Goal: Find specific page/section: Find specific page/section

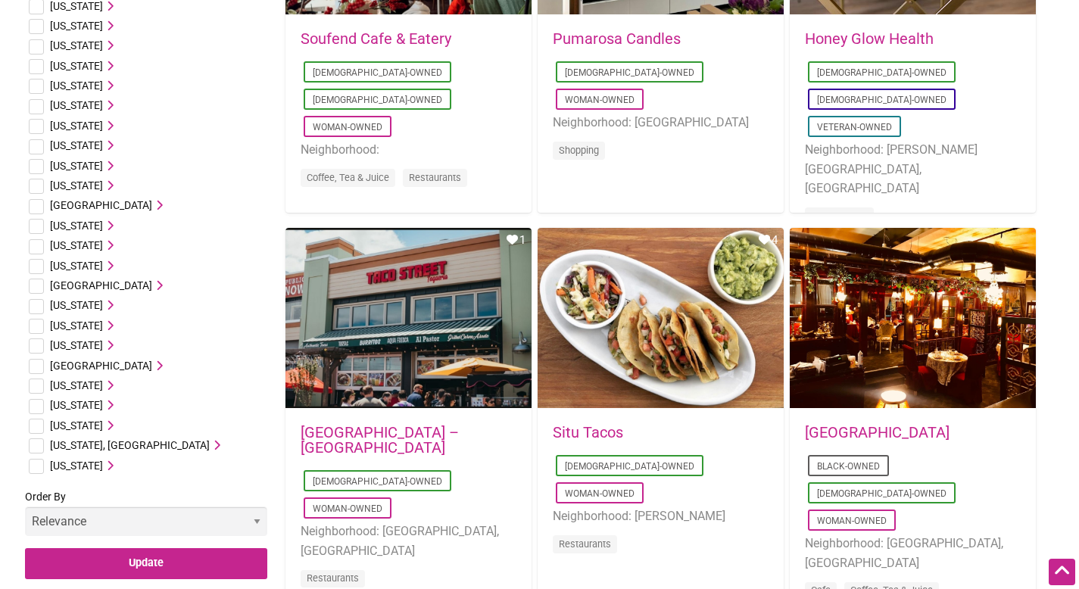
scroll to position [711, 0]
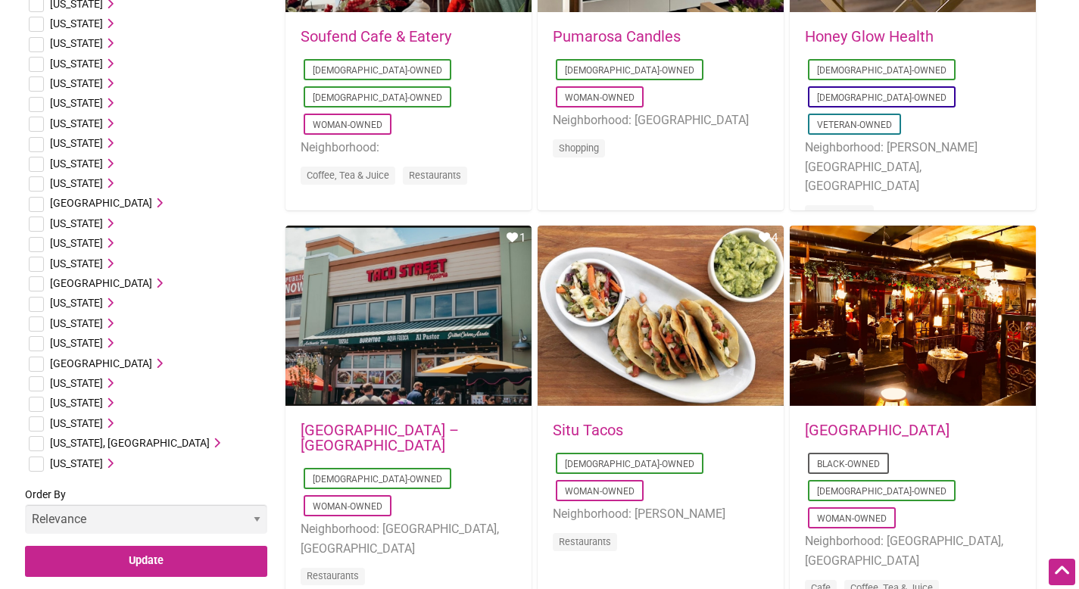
click at [38, 323] on input "checkbox" at bounding box center [36, 324] width 15 height 15
checkbox input "true"
click at [111, 322] on icon at bounding box center [108, 323] width 11 height 11
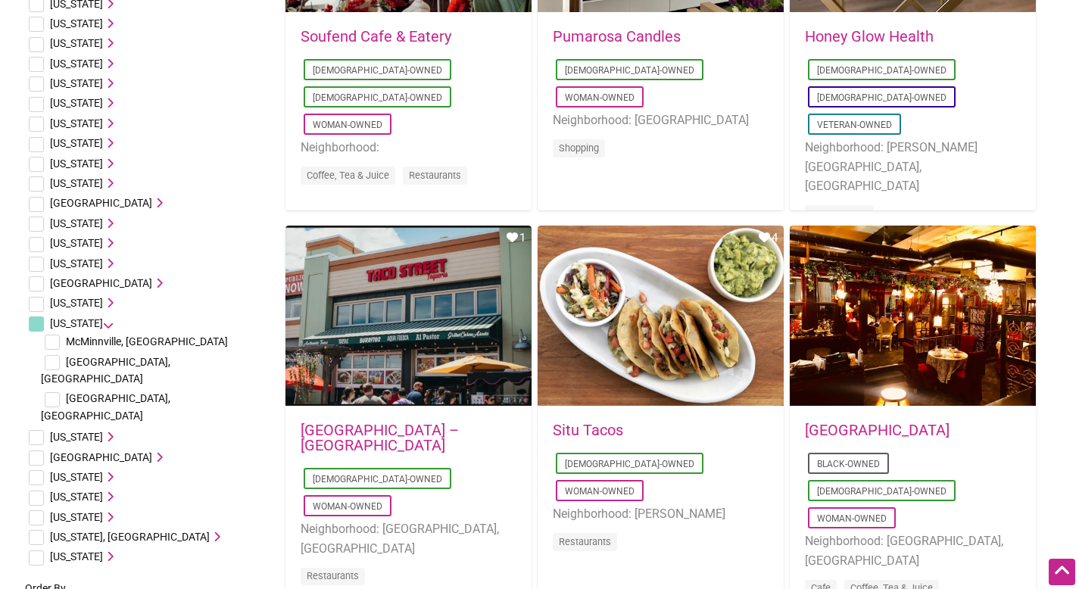
click at [55, 392] on input "checkbox" at bounding box center [52, 399] width 15 height 15
checkbox input "true"
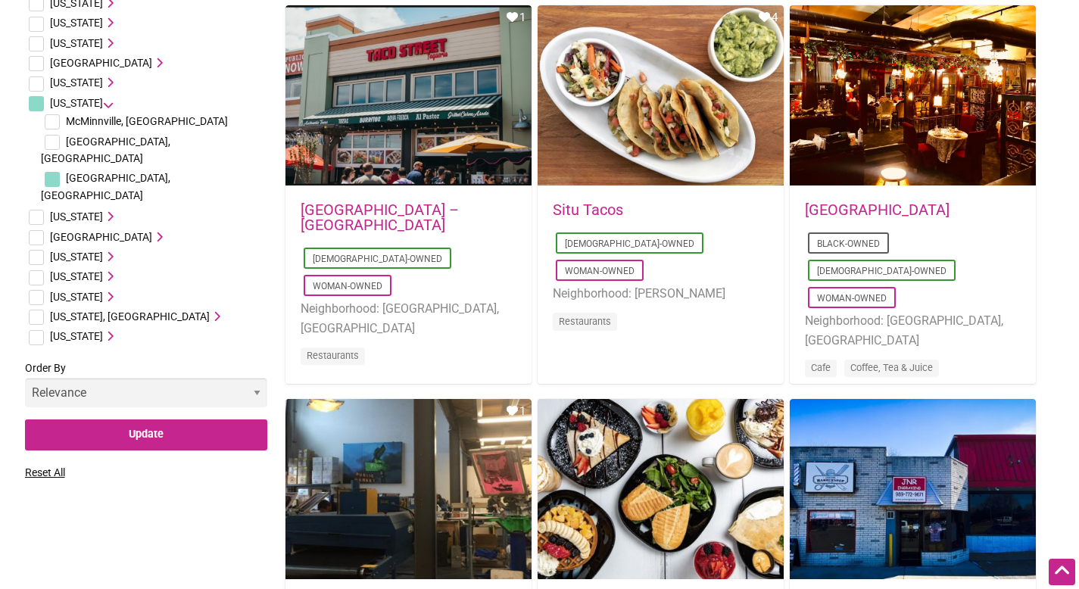
scroll to position [940, 0]
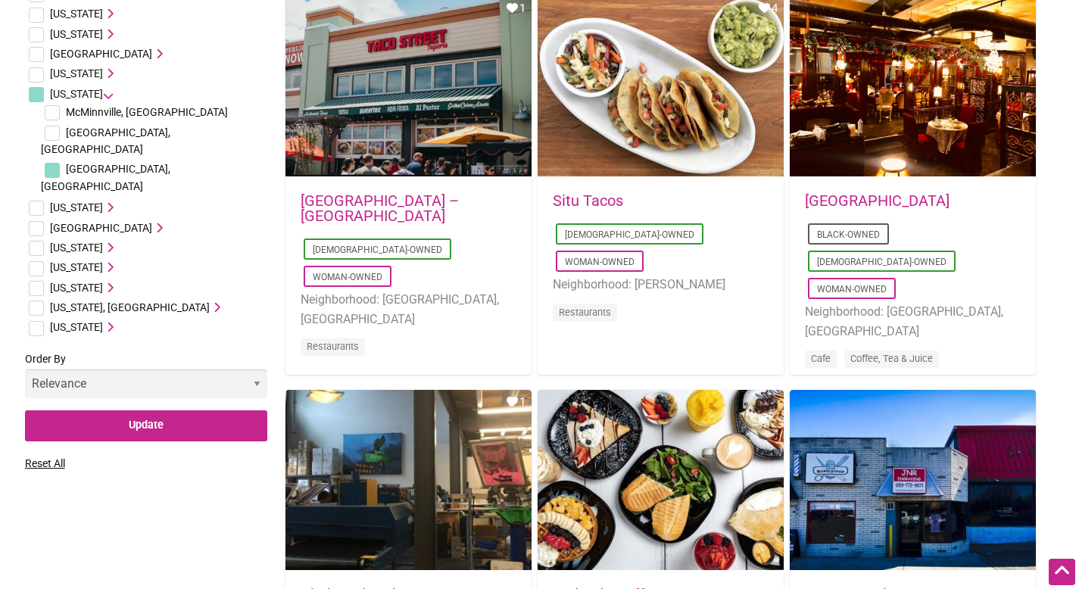
click at [152, 369] on select "Relevance Alphabetical Newest" at bounding box center [146, 384] width 242 height 30
click at [148, 411] on input "Update" at bounding box center [146, 426] width 242 height 31
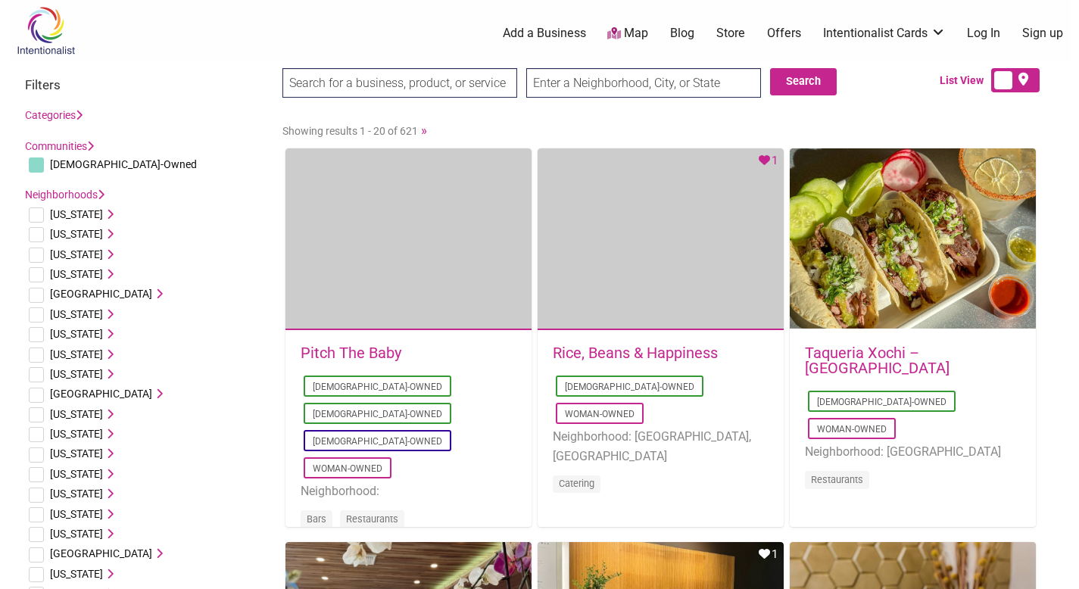
click at [608, 76] on input "text" at bounding box center [643, 83] width 235 height 30
type input "Nashville, TN, USA"
click at [798, 85] on button "Search" at bounding box center [803, 81] width 67 height 27
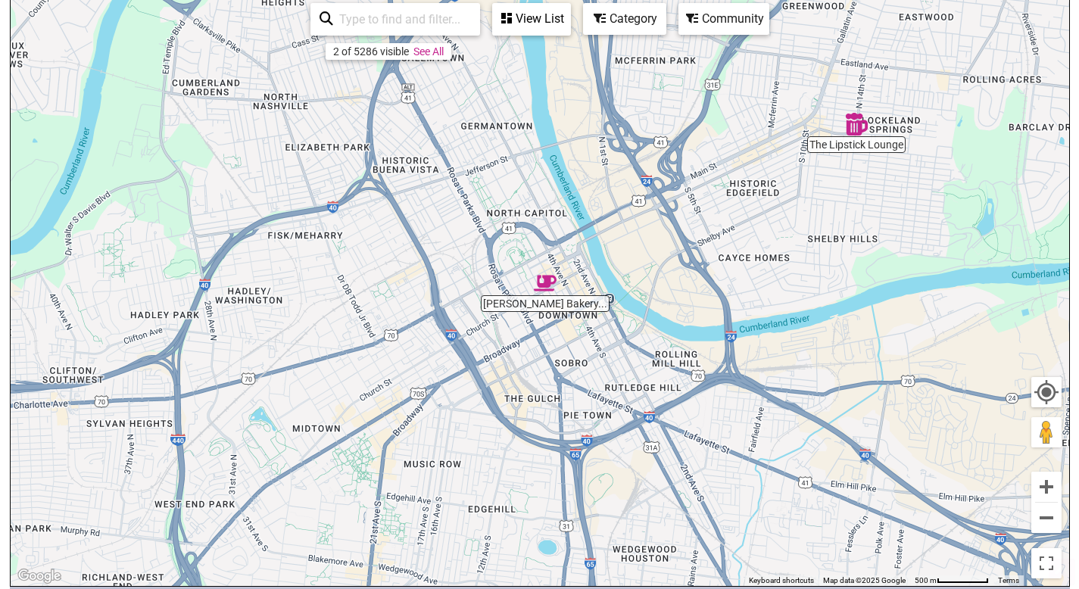
scroll to position [208, 0]
